Goal: Find specific fact: Find specific fact

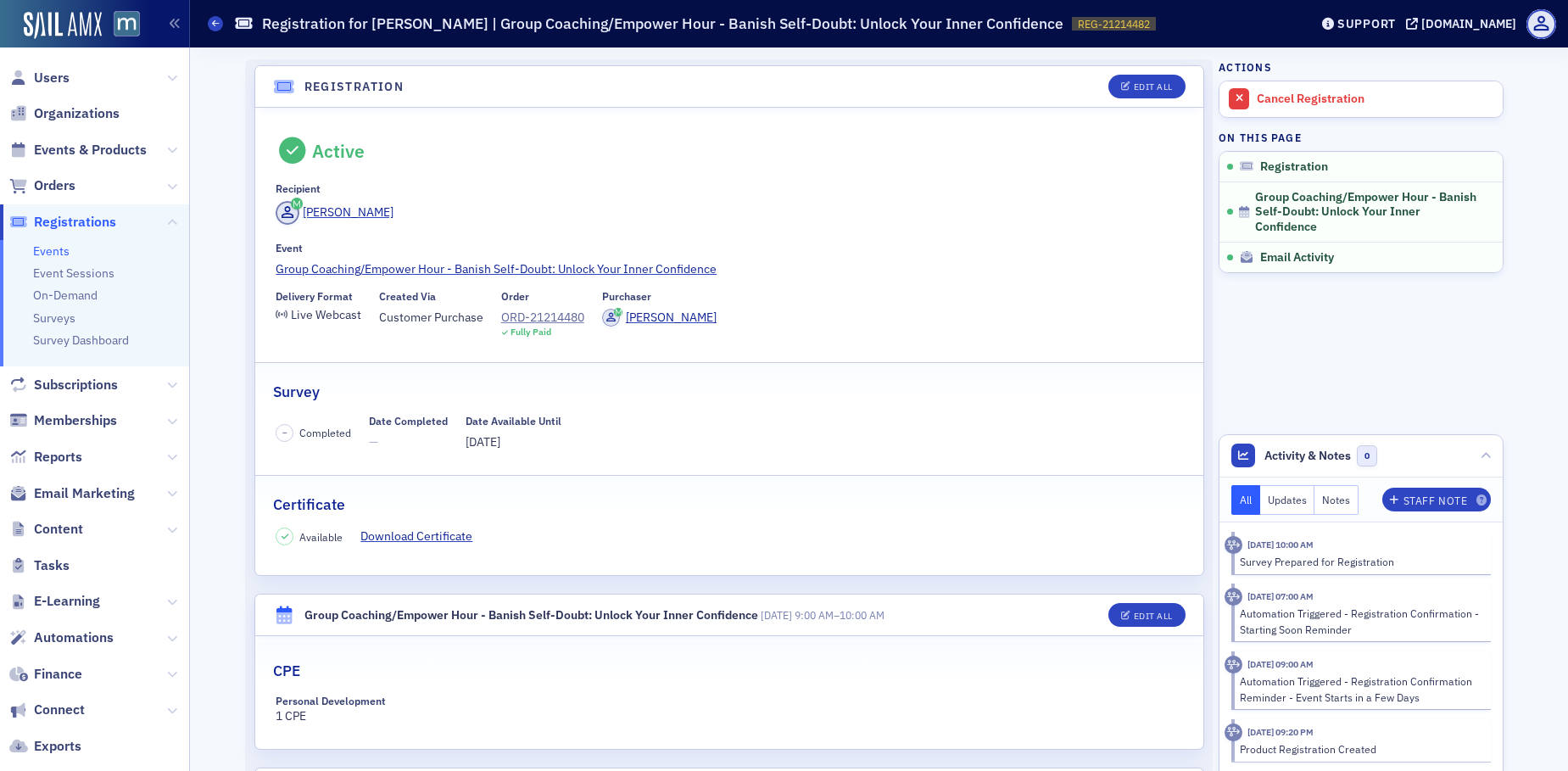
scroll to position [285, 0]
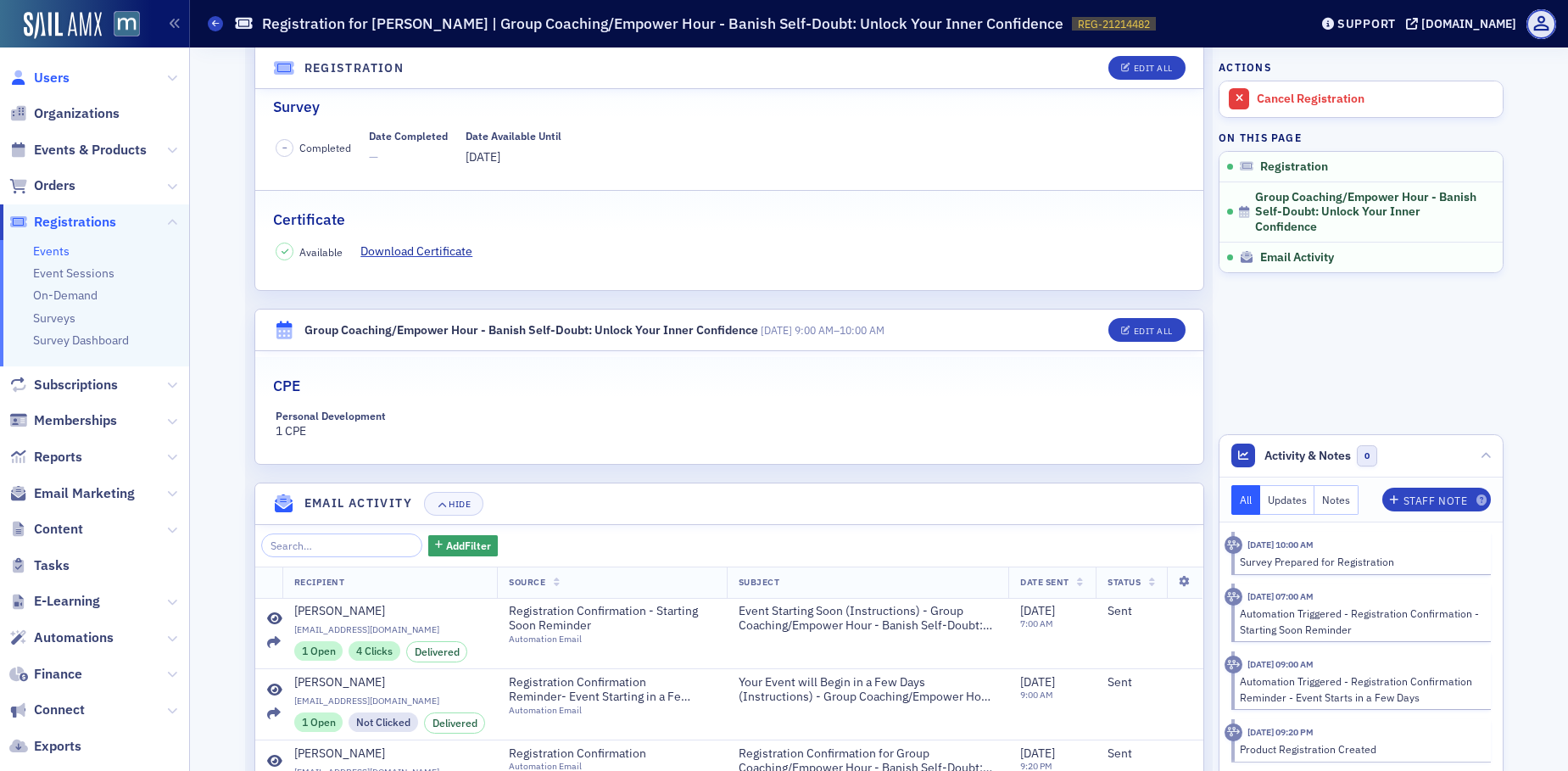
click at [58, 78] on span "Users" at bounding box center [51, 78] width 36 height 18
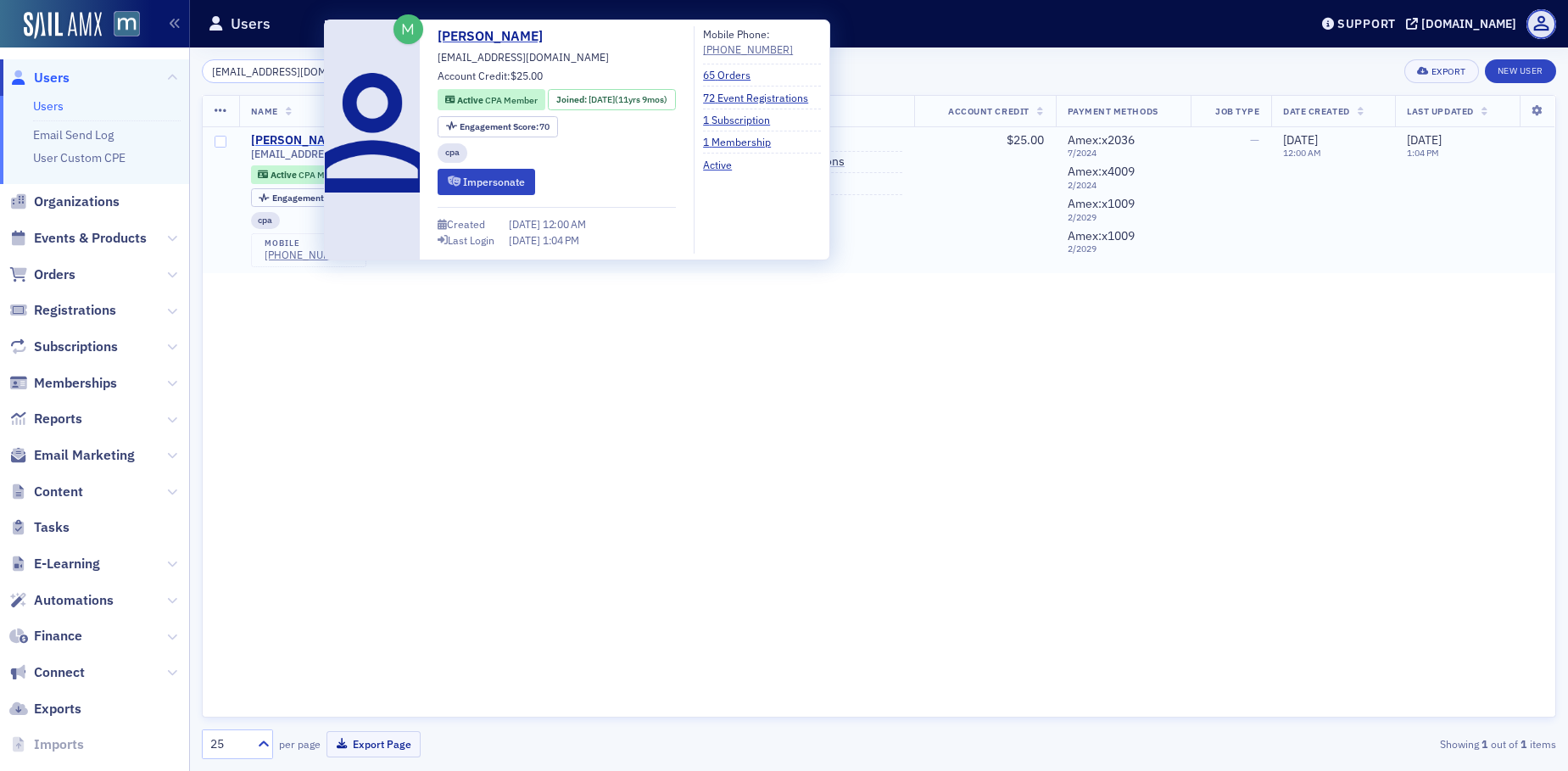
type input "[EMAIL_ADDRESS][DOMAIN_NAME]"
click at [295, 143] on div "[PERSON_NAME]" at bounding box center [297, 141] width 94 height 16
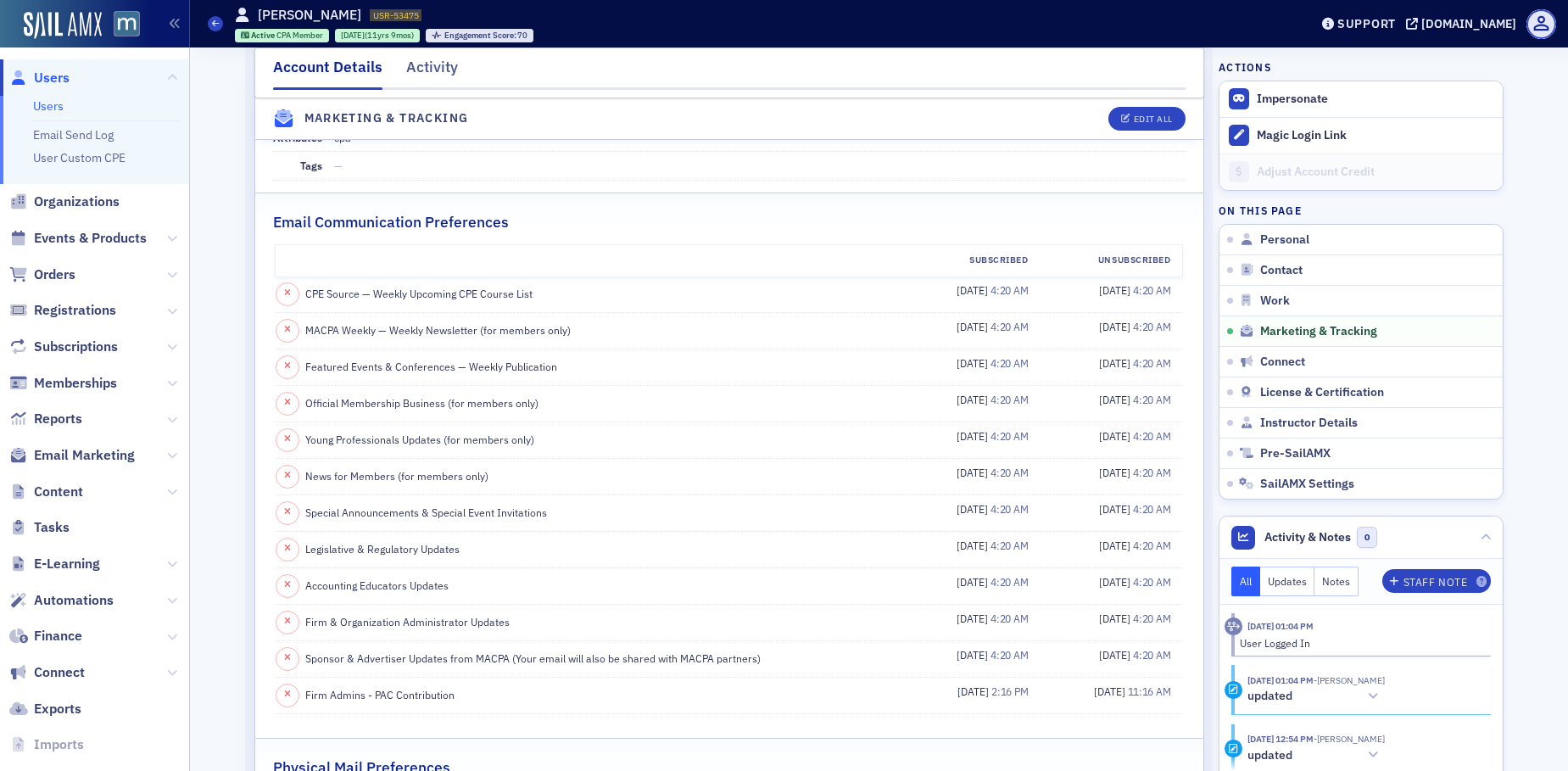
scroll to position [1737, 0]
click at [60, 81] on span "Users" at bounding box center [51, 78] width 36 height 18
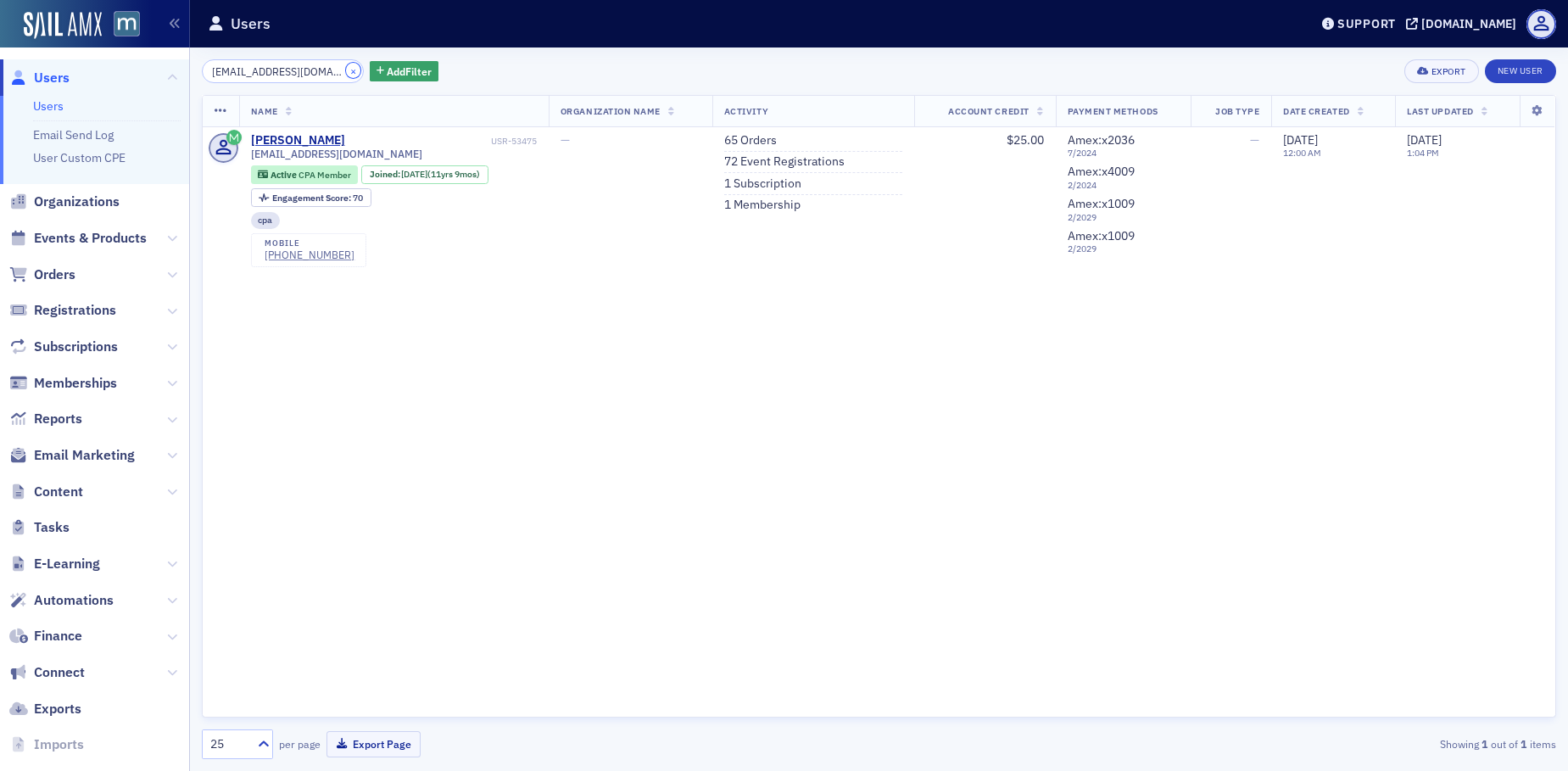
click at [346, 69] on button "×" at bounding box center [353, 70] width 16 height 16
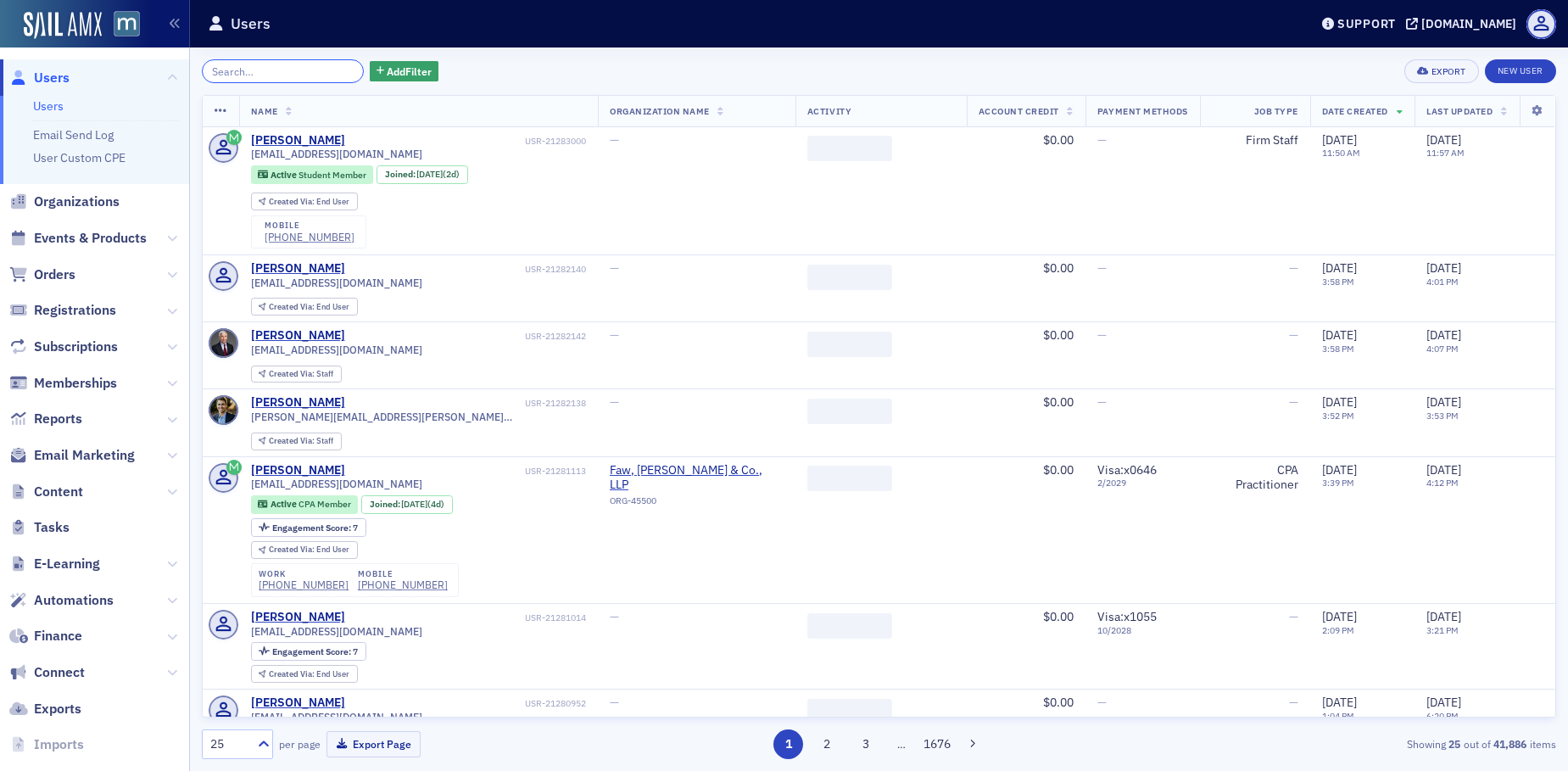
click at [285, 72] on input "search" at bounding box center [283, 71] width 162 height 24
paste input "[EMAIL_ADDRESS][DOMAIN_NAME]"
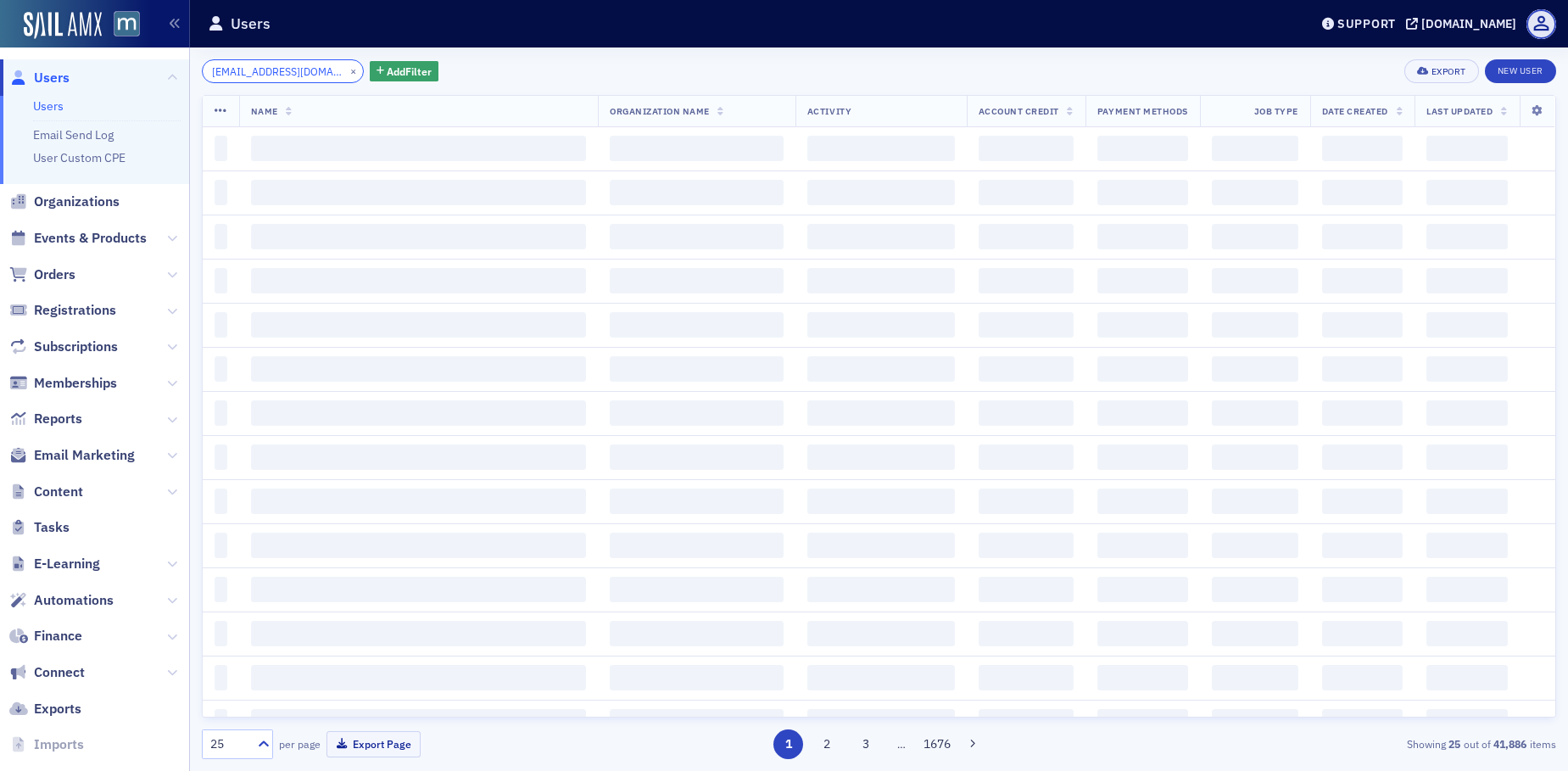
scroll to position [0, 12]
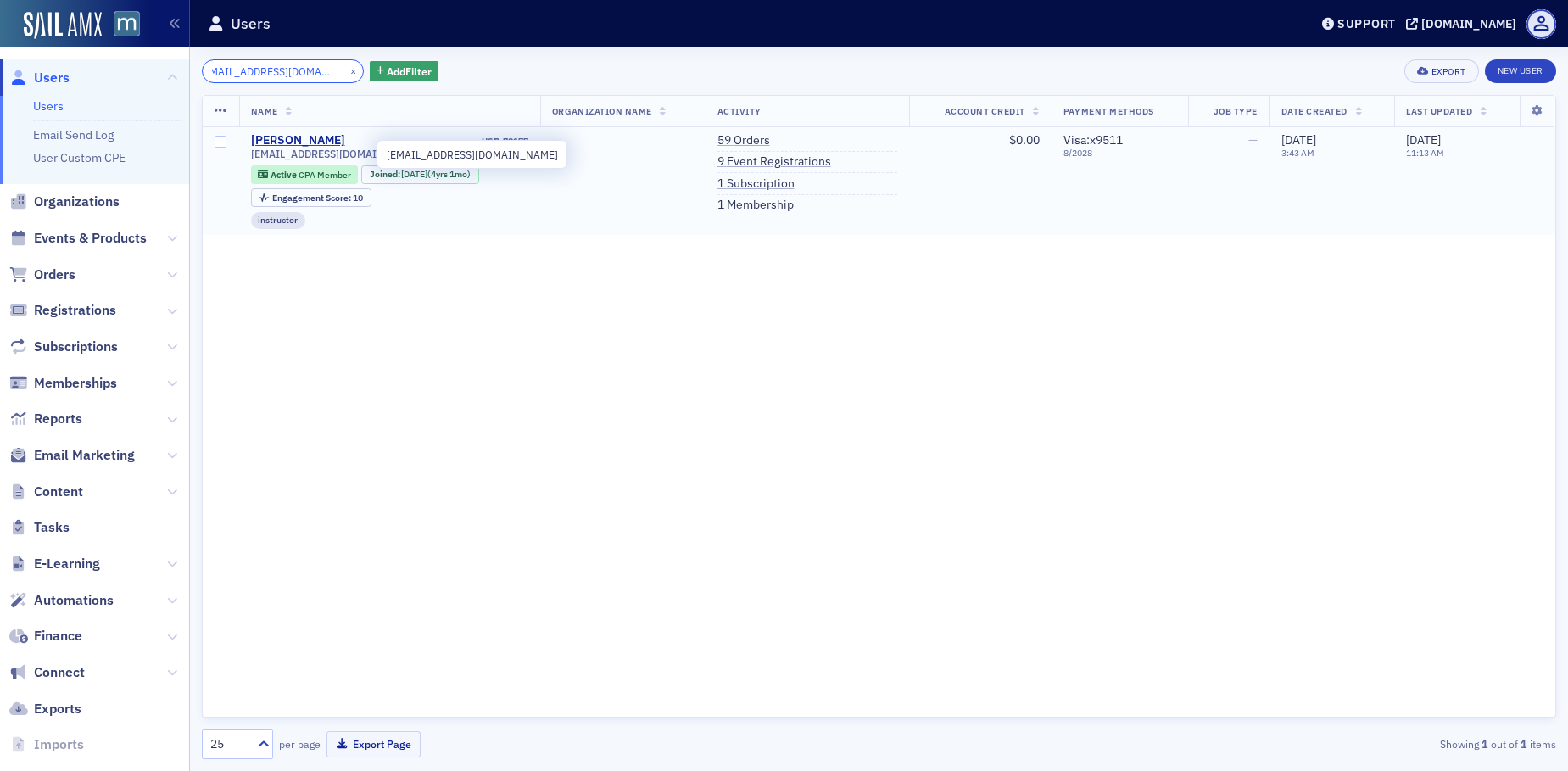
type input "[EMAIL_ADDRESS][DOMAIN_NAME]"
click at [299, 157] on span "[EMAIL_ADDRESS][DOMAIN_NAME]" at bounding box center [337, 154] width 171 height 13
copy div "[EMAIL_ADDRESS][DOMAIN_NAME]"
